Goal: Information Seeking & Learning: Learn about a topic

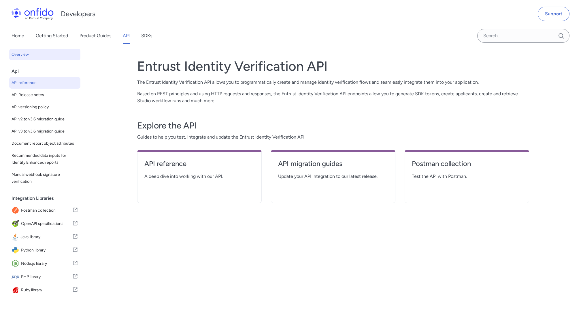
click at [19, 82] on span "API reference" at bounding box center [45, 82] width 67 height 7
select select "http"
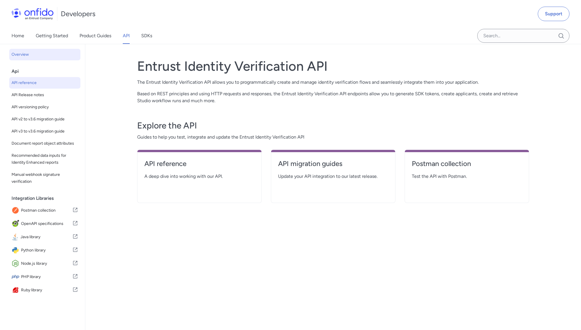
select select "http"
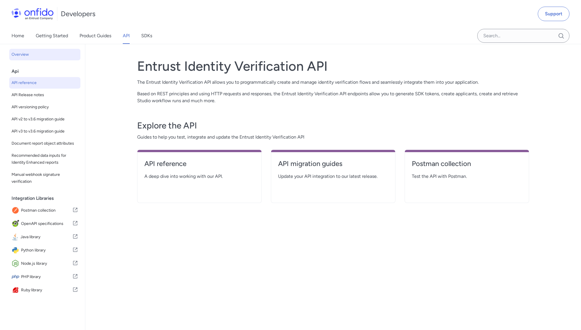
select select "http"
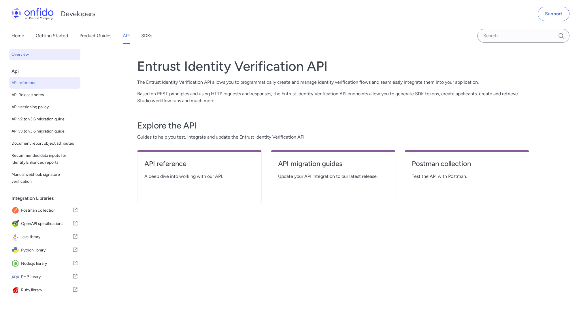
select select "http"
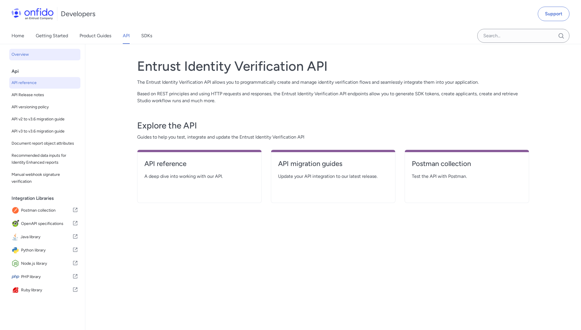
select select "http"
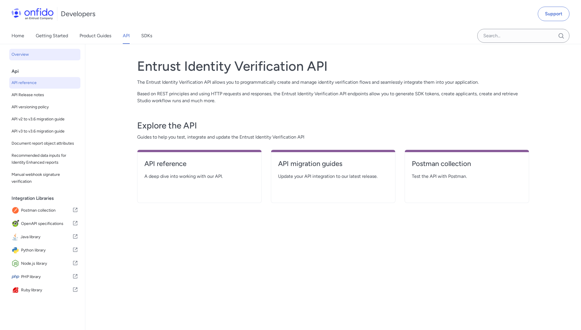
select select "http"
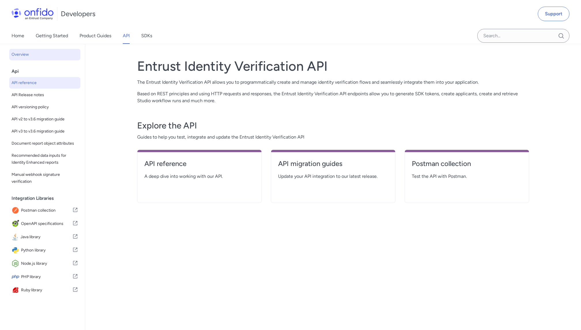
select select "http"
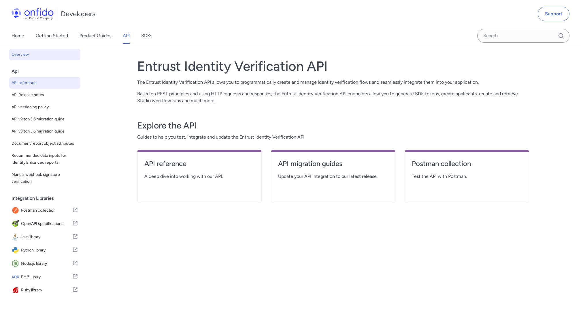
select select "http"
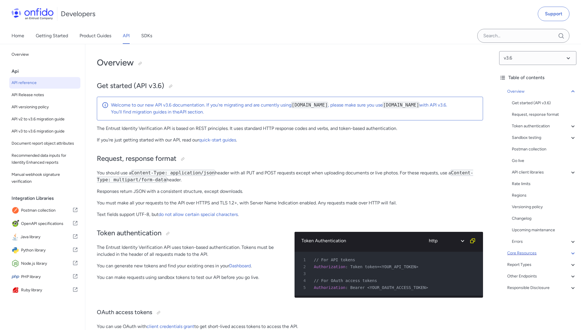
click at [528, 252] on div "Core Resources" at bounding box center [542, 252] width 69 height 7
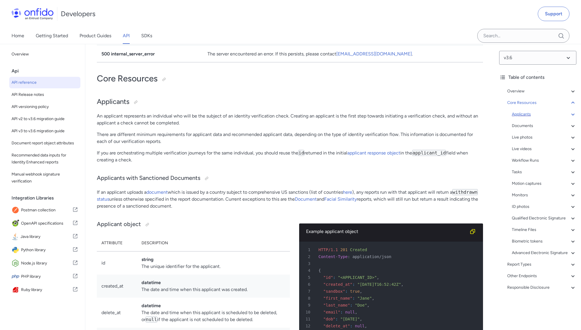
click at [525, 117] on div "Applicants" at bounding box center [544, 114] width 65 height 7
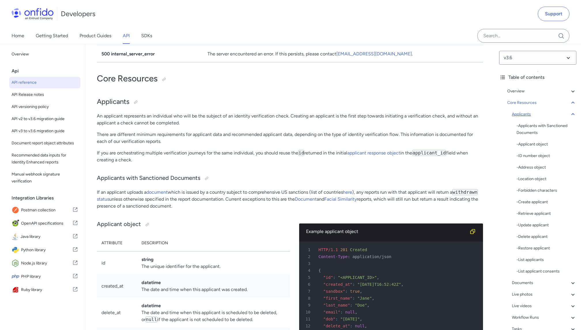
scroll to position [5620, 0]
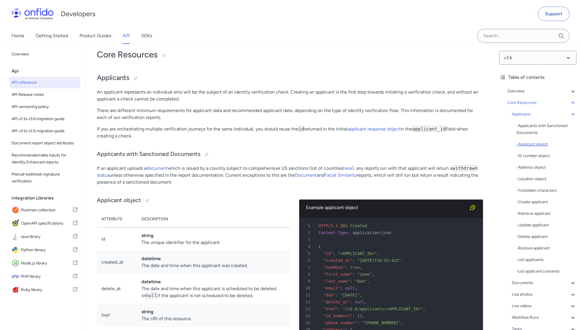
click at [534, 142] on div "- Applicant object" at bounding box center [547, 144] width 60 height 7
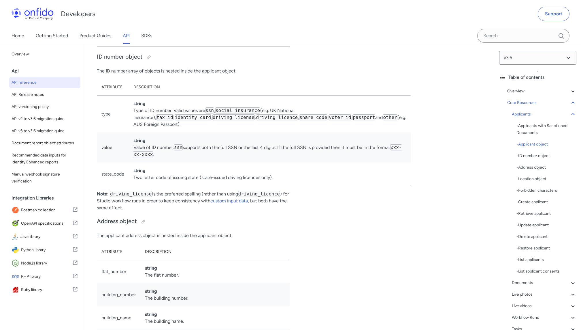
scroll to position [6110, 0]
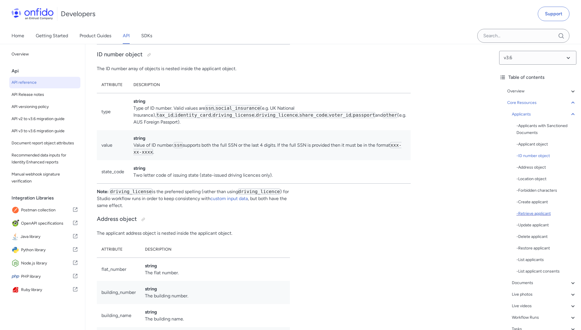
click at [536, 212] on div "- Retrieve applicant" at bounding box center [547, 213] width 60 height 7
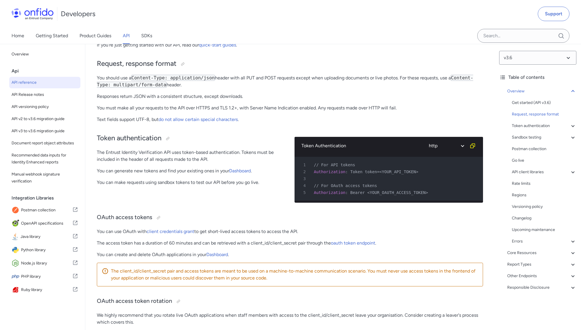
click at [189, 202] on div "Token authentication The Entrust Identity Verification API uses token-based aut…" at bounding box center [191, 167] width 189 height 80
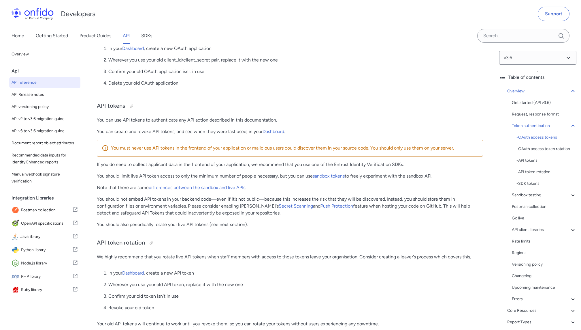
scroll to position [444, 0]
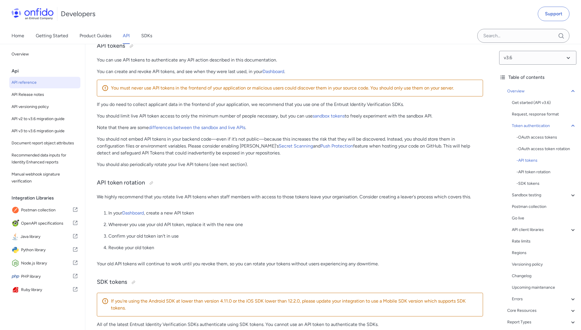
click at [217, 248] on p "Revoke your old token" at bounding box center [295, 247] width 375 height 7
click at [553, 228] on div "API client libraries" at bounding box center [544, 229] width 65 height 7
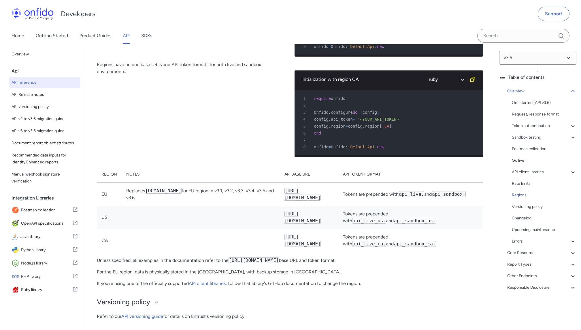
scroll to position [4301, 0]
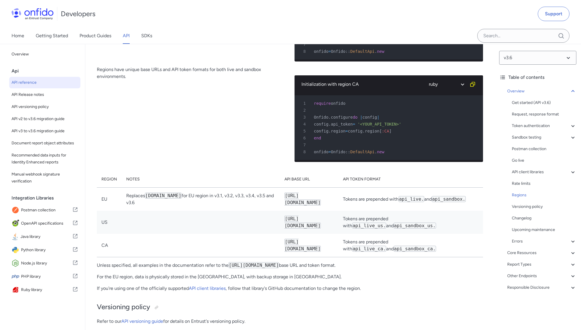
drag, startPoint x: 275, startPoint y: 188, endPoint x: 347, endPoint y: 188, distance: 71.8
click at [339, 188] on td "https://api.eu.onfido.com/" at bounding box center [309, 198] width 59 height 23
copy code "https://api.eu.onfido.com/"
